Goal: Transaction & Acquisition: Book appointment/travel/reservation

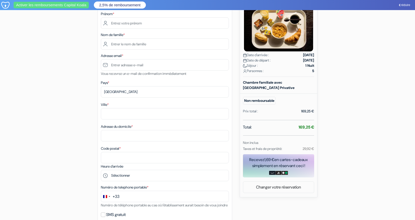
scroll to position [101, 0]
